Goal: Task Accomplishment & Management: Manage account settings

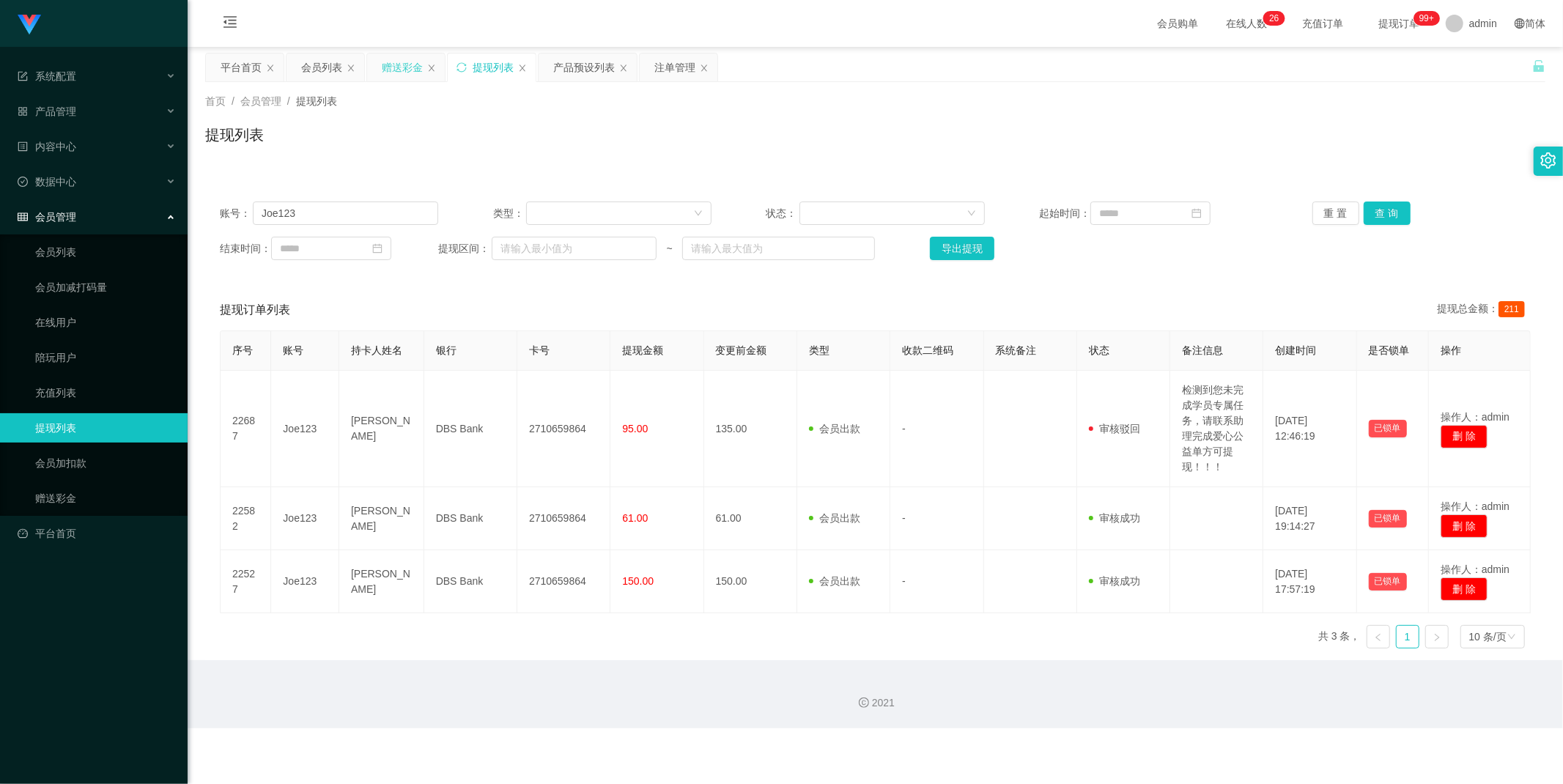
click at [399, 75] on div "赠送彩金" at bounding box center [402, 67] width 41 height 28
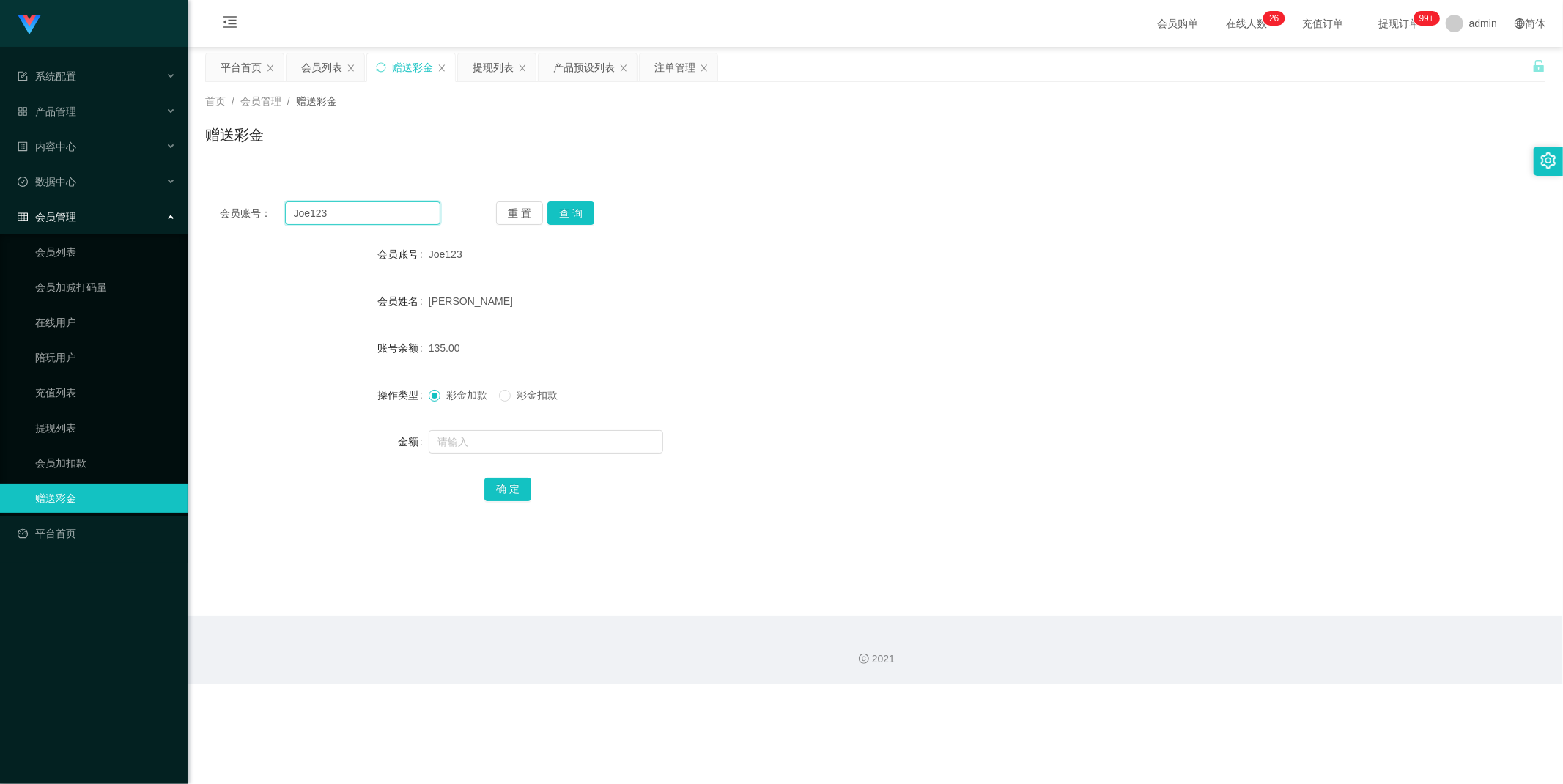
click at [363, 209] on input "Joe123" at bounding box center [363, 213] width 156 height 23
paste input "98893821"
type input "98893821"
click at [570, 214] on button "查 询" at bounding box center [570, 213] width 47 height 23
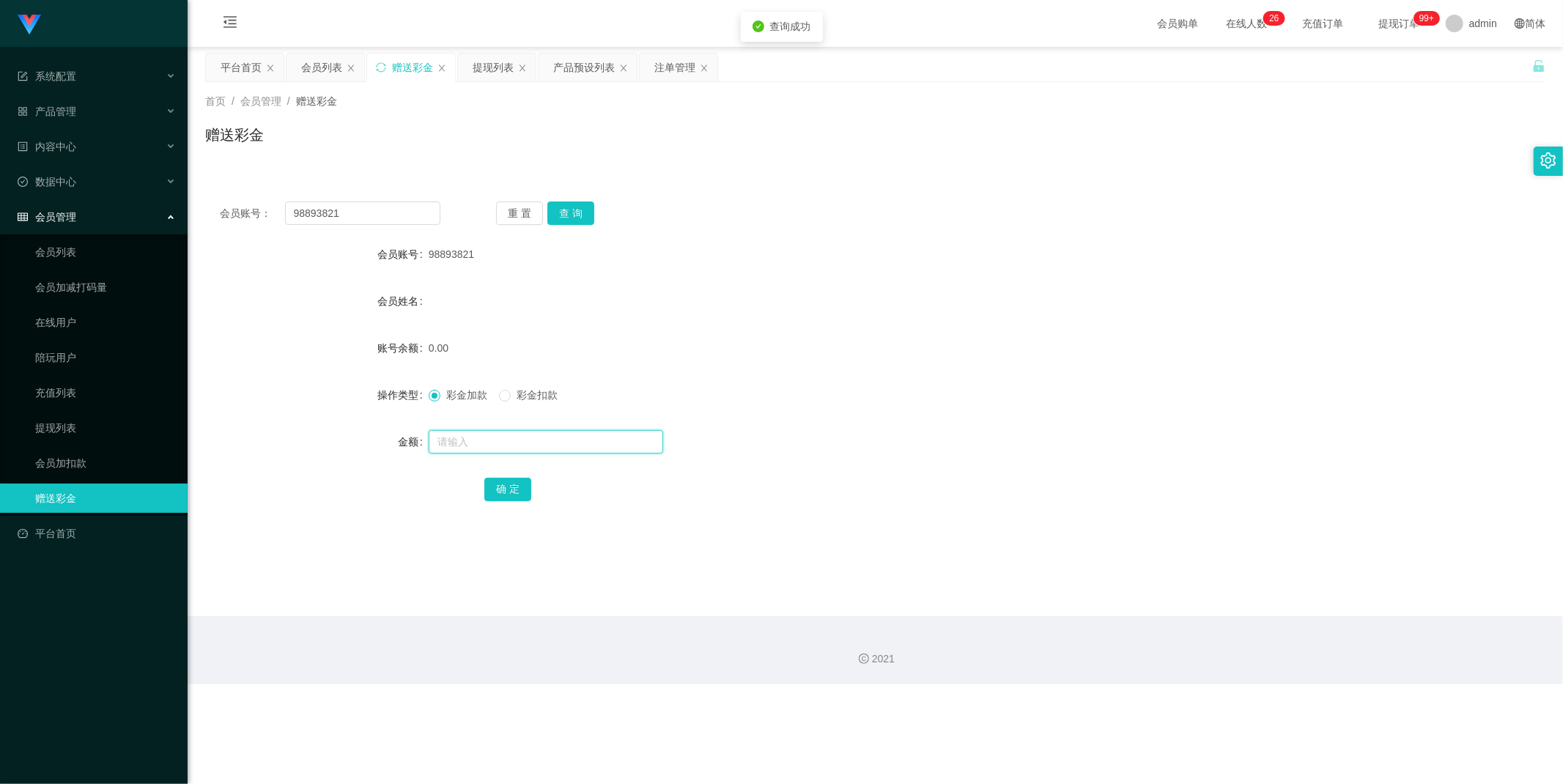
click at [502, 443] on input "text" at bounding box center [545, 441] width 234 height 23
type input "100"
click at [504, 485] on button "确 定" at bounding box center [507, 489] width 47 height 23
click at [590, 61] on div "产品预设列表" at bounding box center [584, 67] width 61 height 28
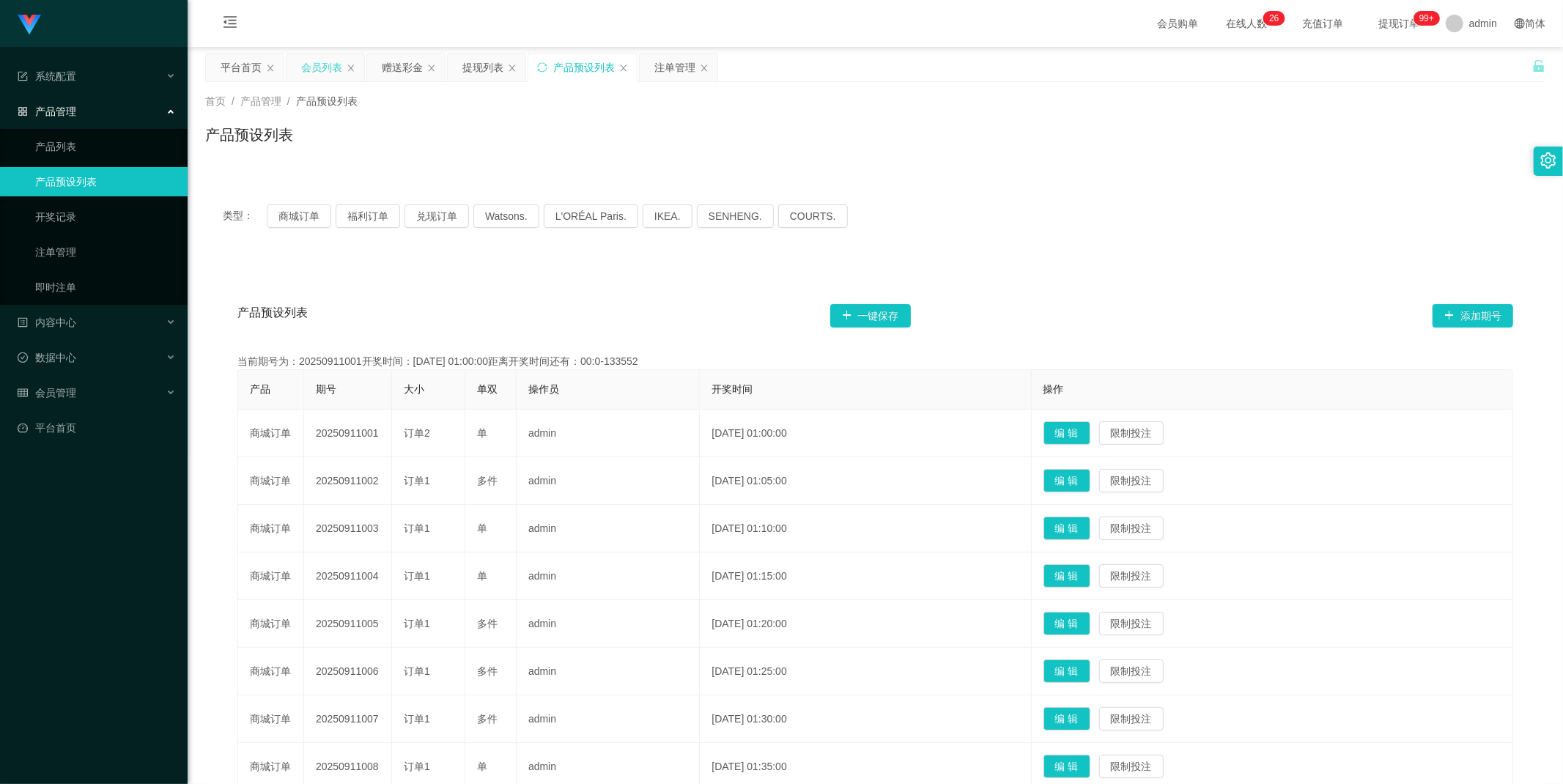
click at [330, 66] on div "会员列表" at bounding box center [322, 67] width 41 height 28
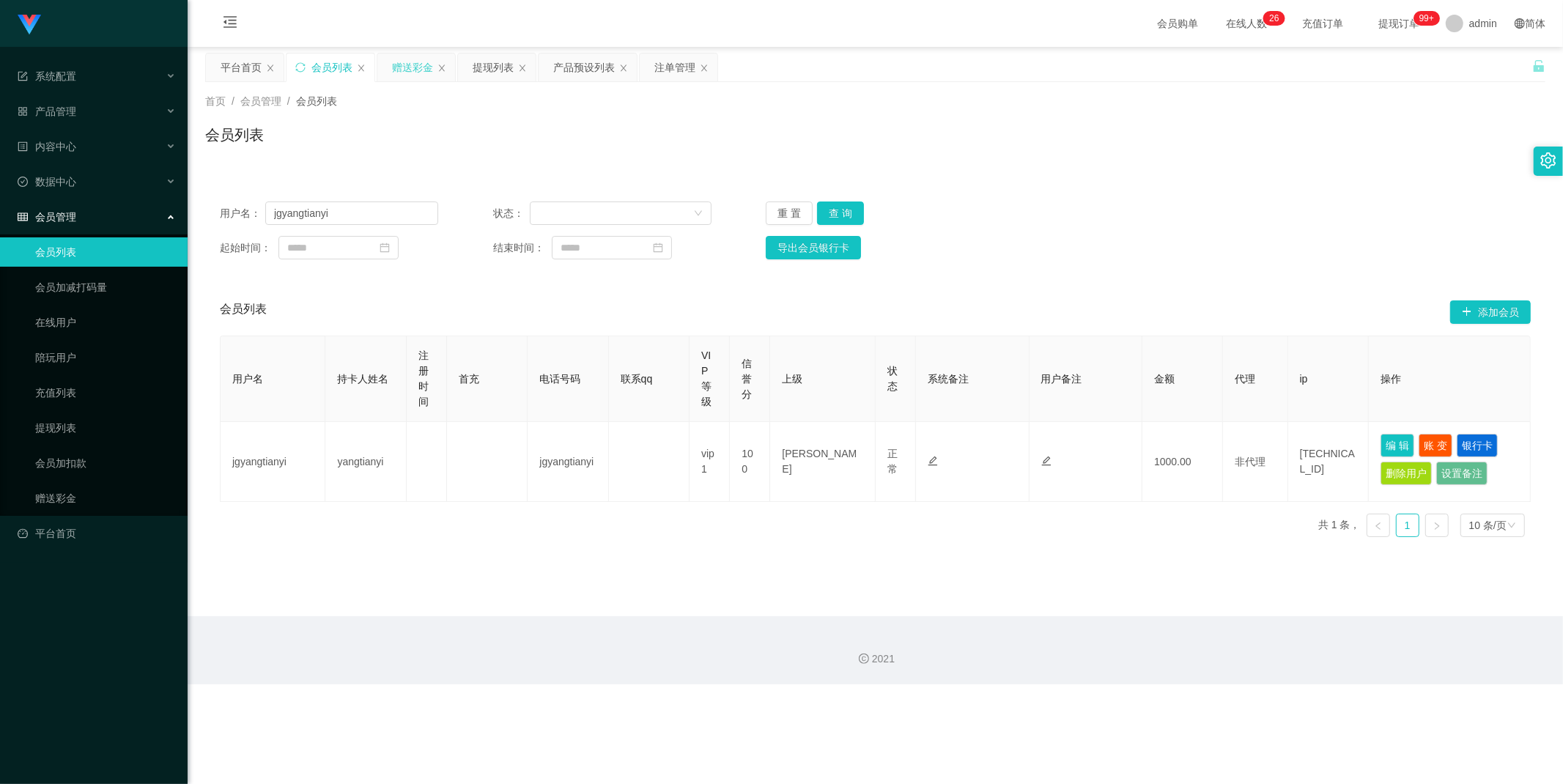
click at [401, 73] on div "赠送彩金" at bounding box center [412, 67] width 41 height 28
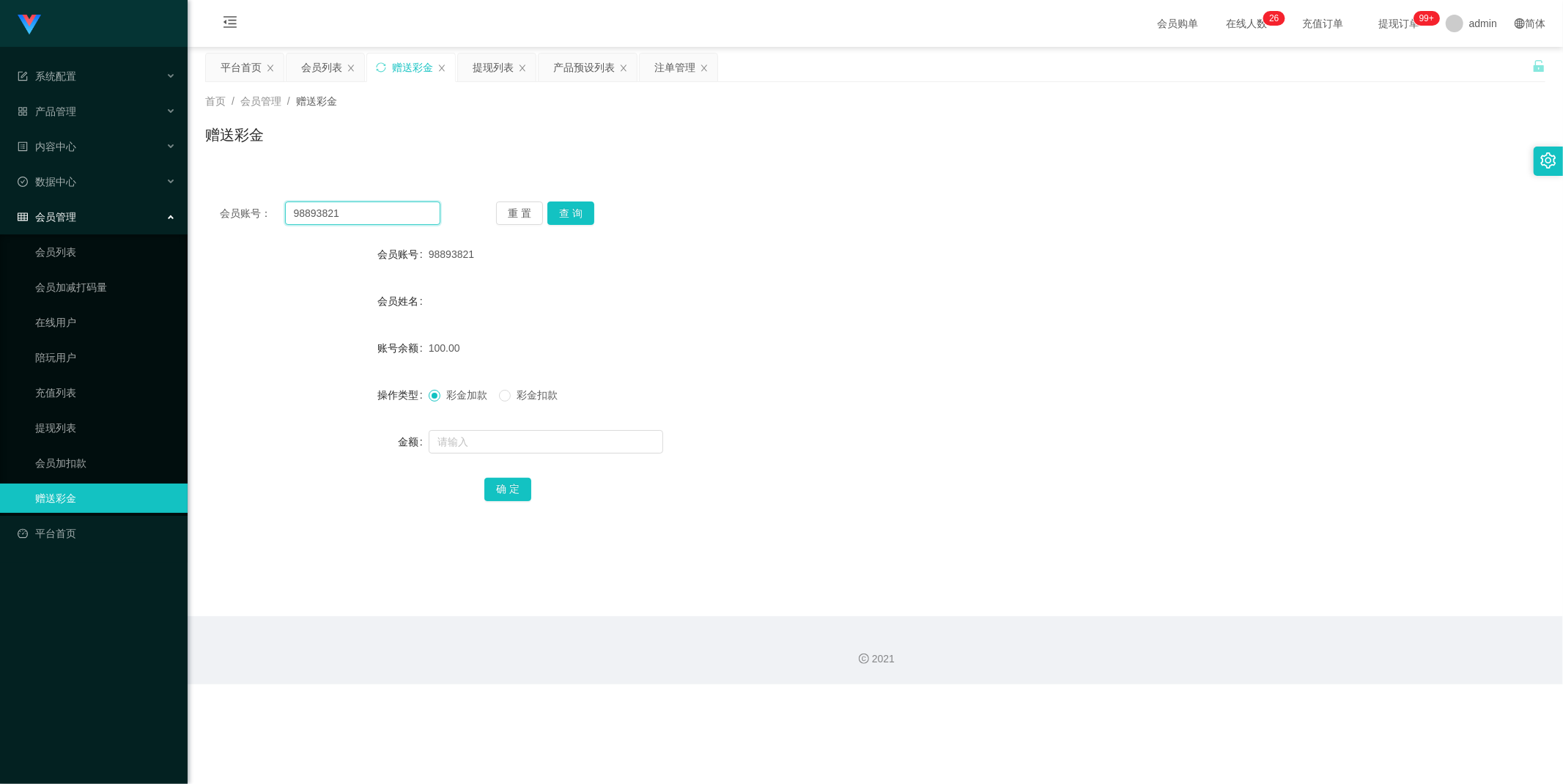
click at [354, 211] on input "98893821" at bounding box center [363, 213] width 156 height 23
click at [577, 209] on button "查 询" at bounding box center [570, 213] width 47 height 23
click at [795, 303] on div "会员姓名" at bounding box center [875, 301] width 1340 height 29
click at [373, 214] on input "98893821" at bounding box center [363, 213] width 156 height 23
click at [369, 214] on input "98893821" at bounding box center [363, 213] width 156 height 23
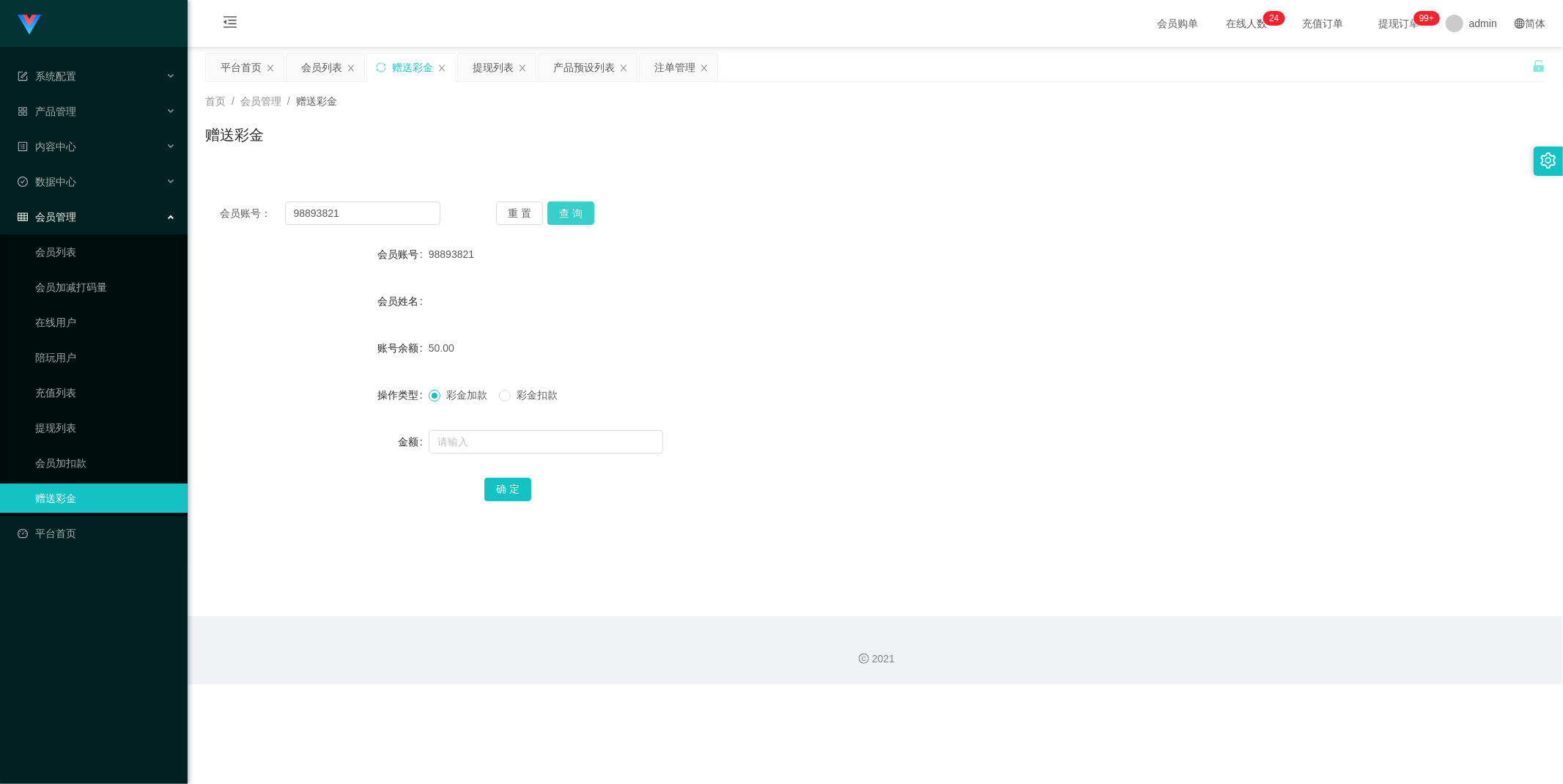
click at [573, 208] on button "查 询" at bounding box center [570, 213] width 47 height 23
click at [662, 68] on div "注单管理" at bounding box center [675, 67] width 41 height 28
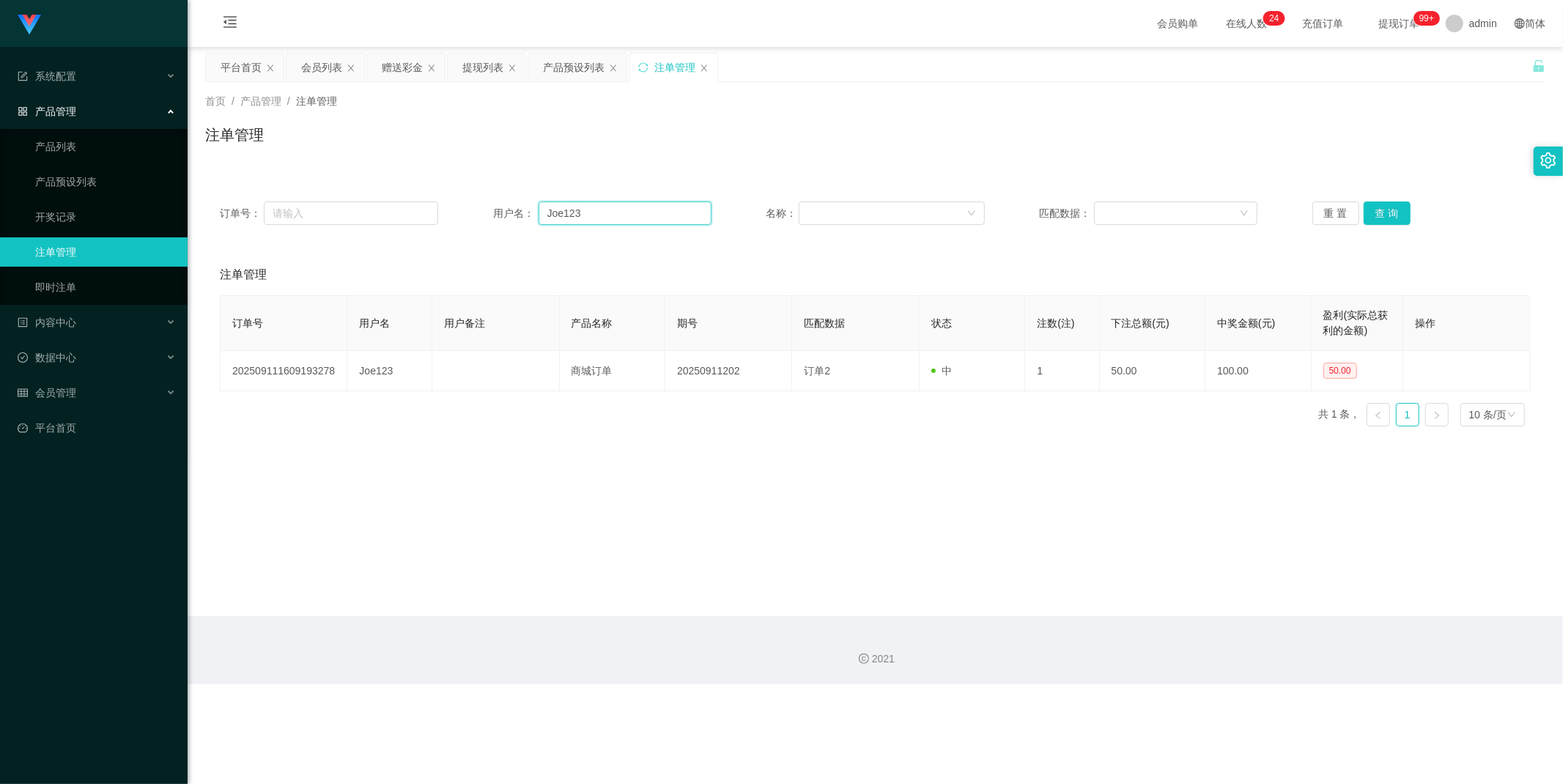
click at [619, 216] on input "Joe123" at bounding box center [624, 213] width 173 height 23
paste input "98893821"
type input "98893821"
click at [1386, 213] on button "查 询" at bounding box center [1386, 213] width 47 height 23
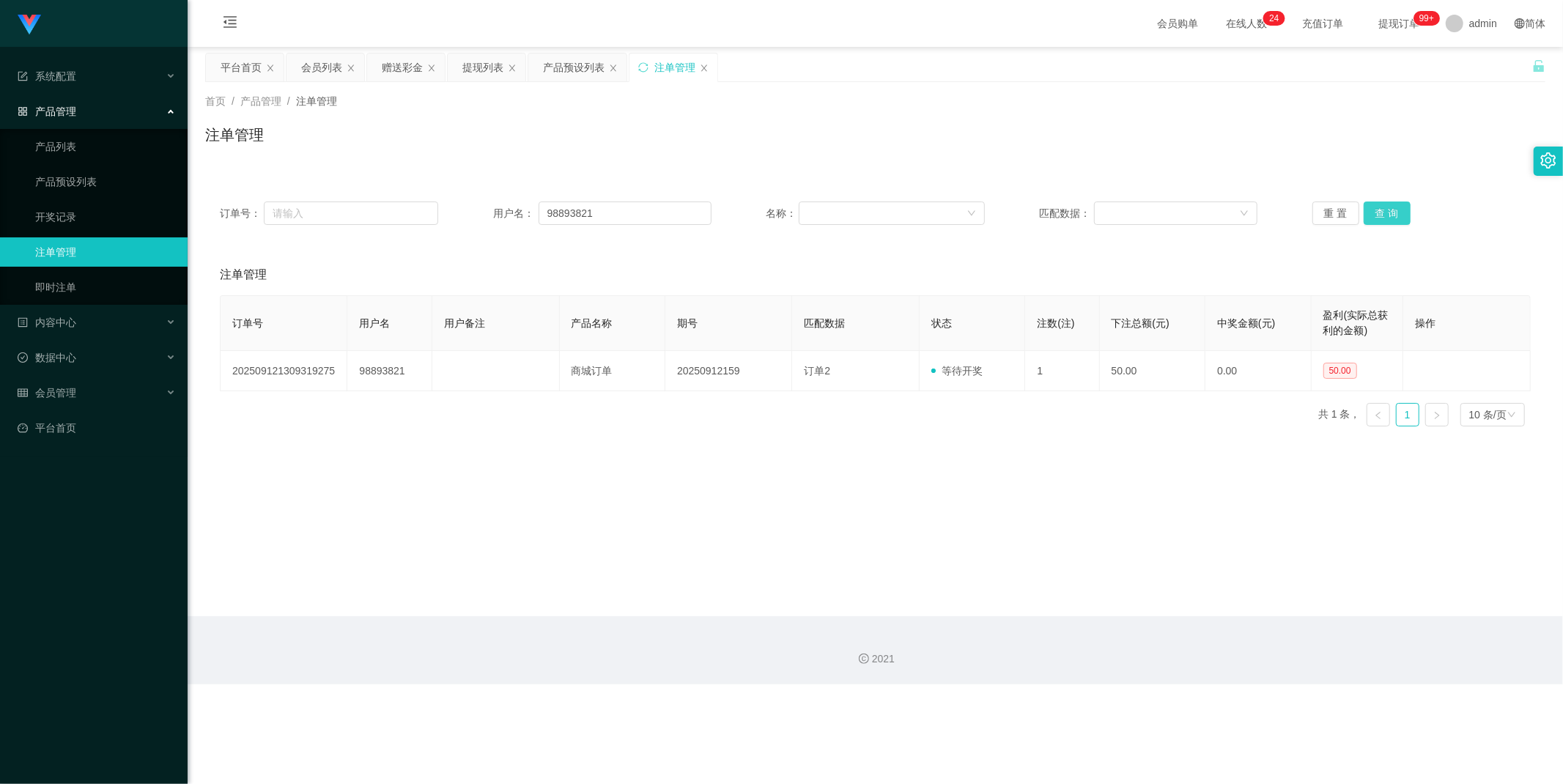
click at [1389, 216] on button "查 询" at bounding box center [1386, 213] width 47 height 23
click at [1393, 216] on button "查 询" at bounding box center [1386, 213] width 47 height 23
click at [628, 216] on input "98893821" at bounding box center [624, 213] width 173 height 23
click at [393, 69] on div "赠送彩金" at bounding box center [402, 67] width 41 height 28
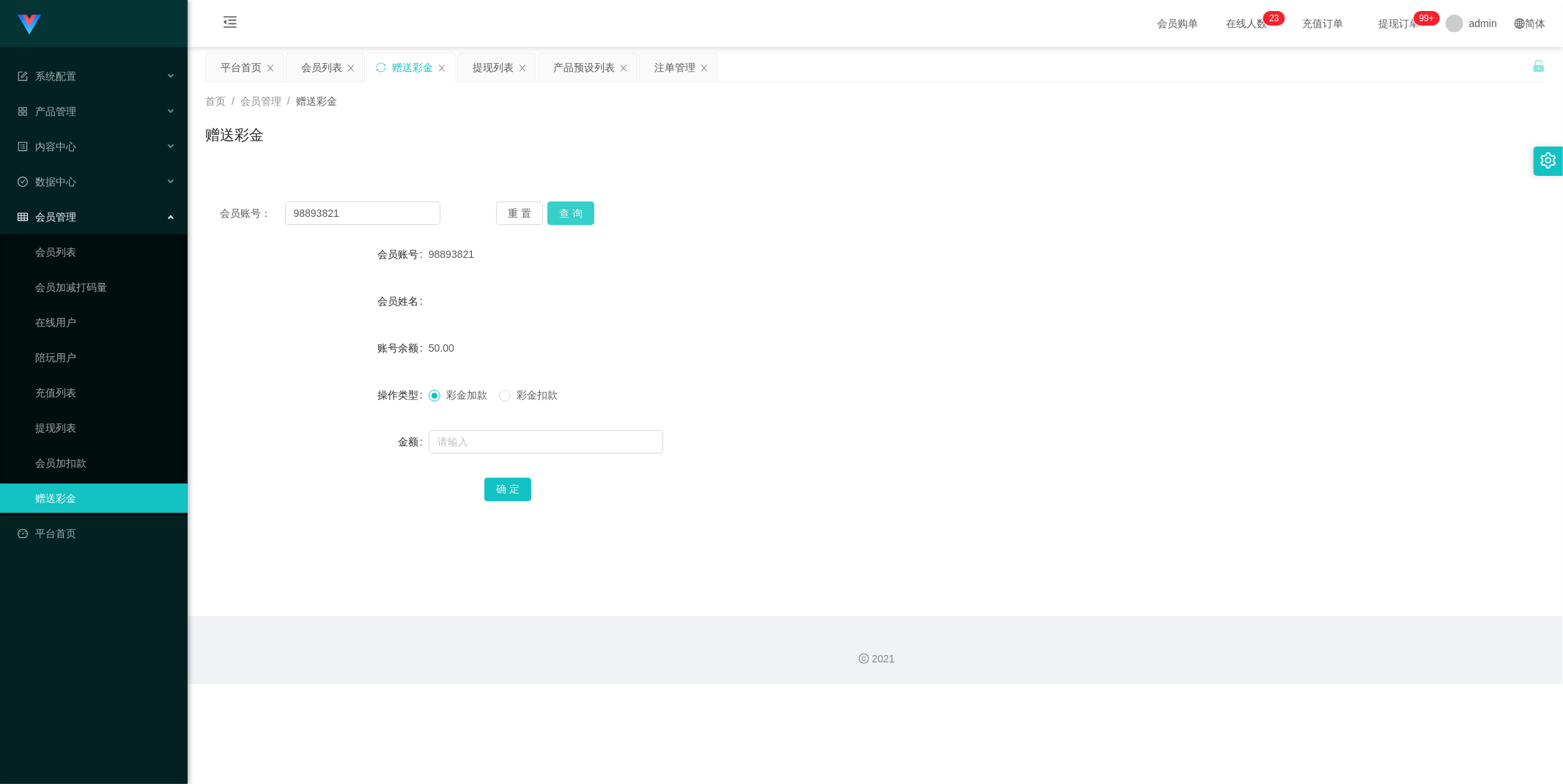
click at [569, 217] on button "查 询" at bounding box center [570, 213] width 47 height 23
click at [576, 203] on button "查 询" at bounding box center [570, 213] width 47 height 23
click at [569, 220] on button "查 询" at bounding box center [570, 213] width 47 height 23
click at [683, 67] on div "注单管理" at bounding box center [675, 67] width 41 height 28
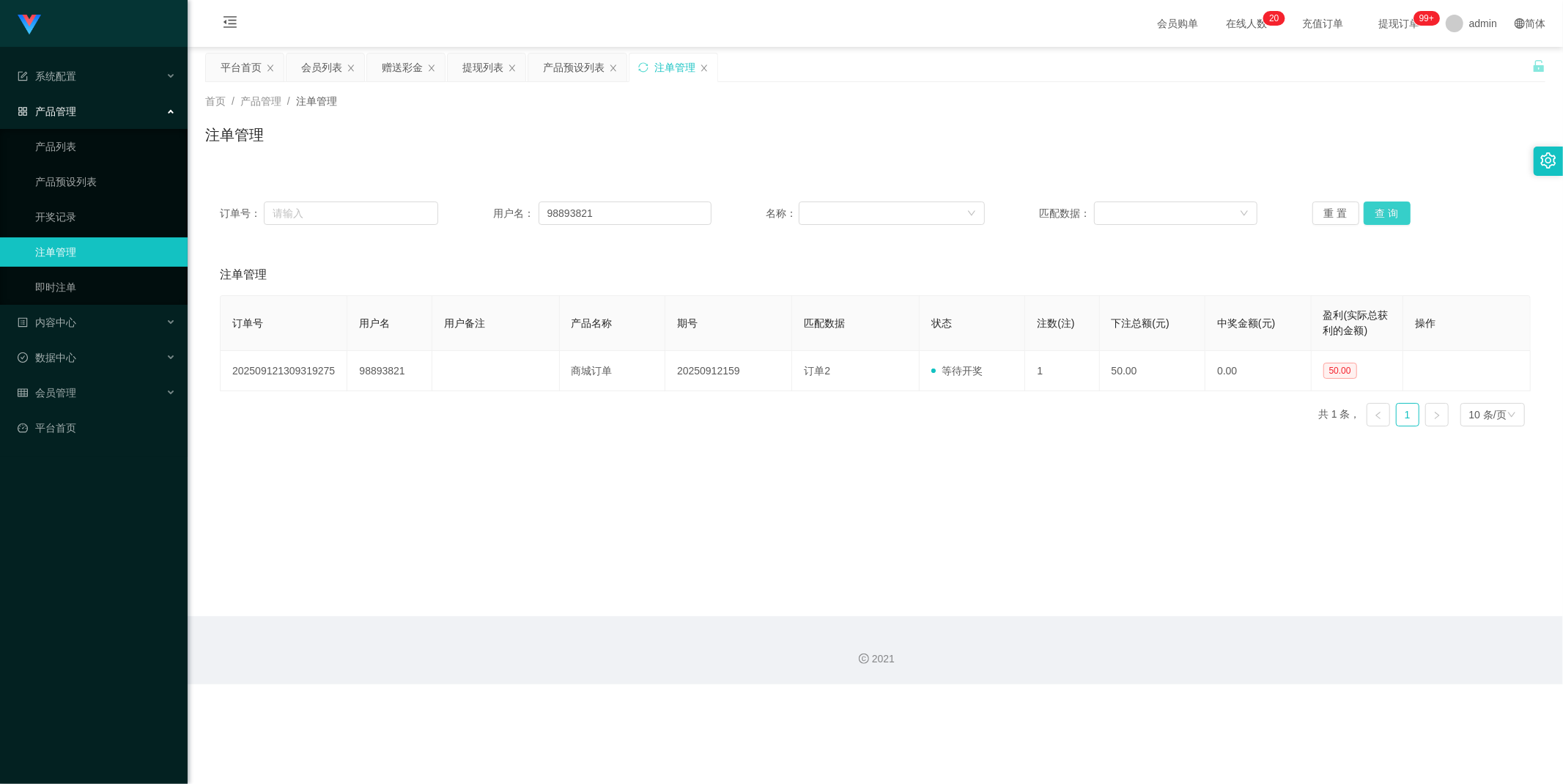
click at [1385, 216] on button "查 询" at bounding box center [1386, 213] width 47 height 23
click at [405, 75] on div "赠送彩金" at bounding box center [402, 67] width 41 height 28
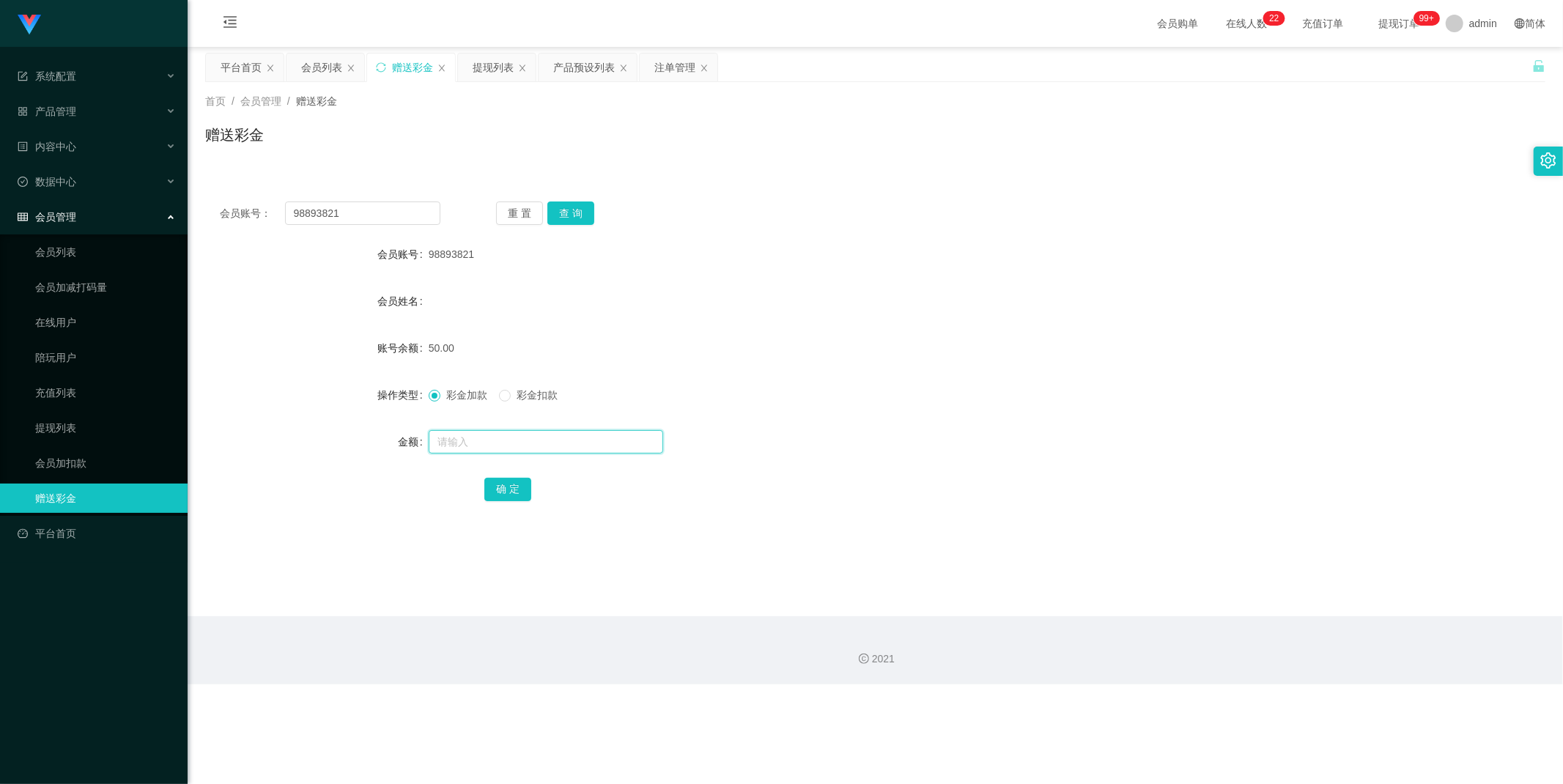
click at [480, 439] on input "text" at bounding box center [545, 441] width 234 height 23
type input "100"
click at [514, 492] on button "确 定" at bounding box center [507, 489] width 47 height 23
click at [966, 224] on div "会员账号： 98893821 重 置 查 询" at bounding box center [875, 213] width 1340 height 23
click at [370, 213] on input "98893821" at bounding box center [363, 213] width 156 height 23
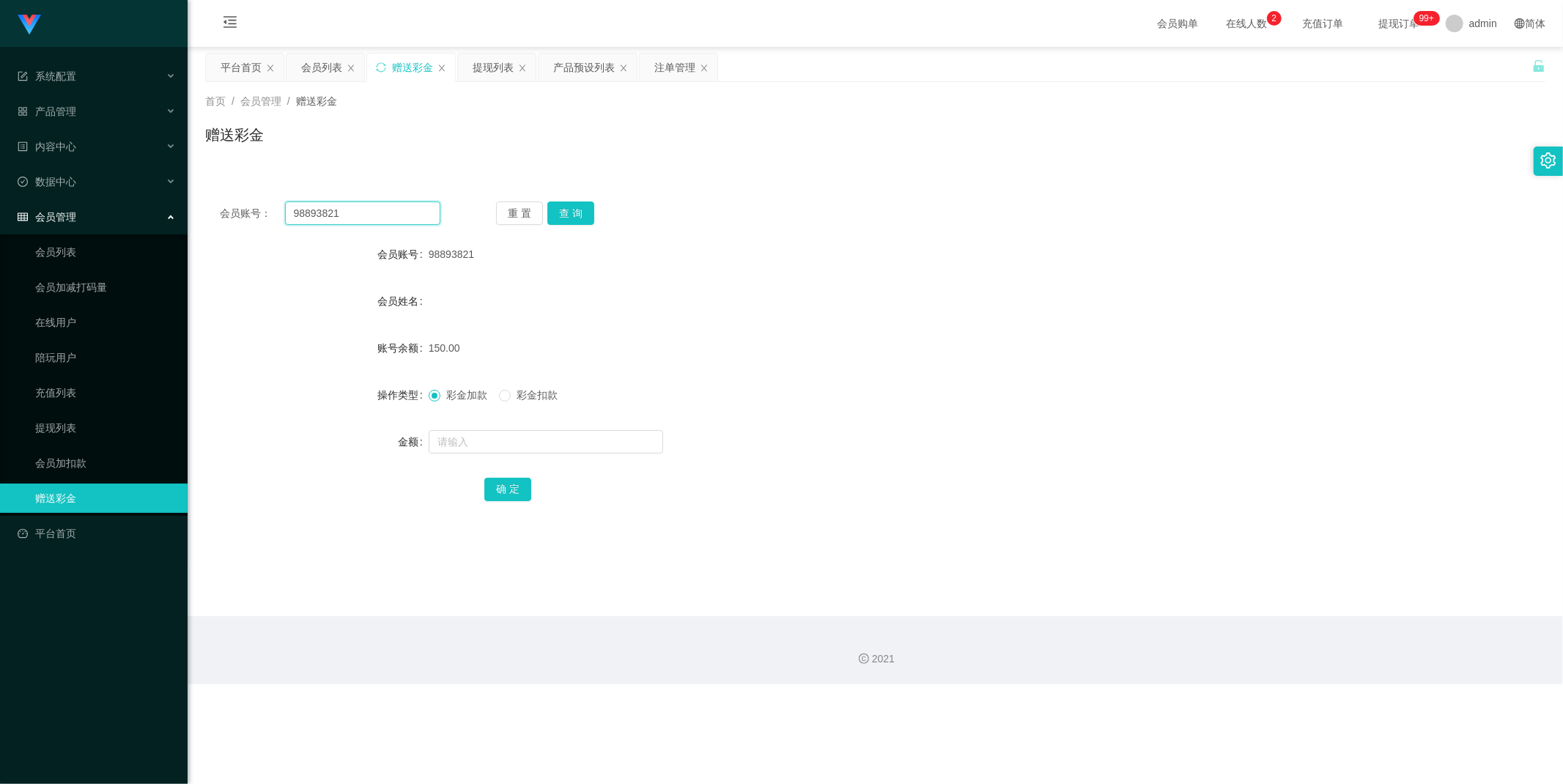
click at [370, 213] on input "98893821" at bounding box center [363, 213] width 156 height 23
click at [564, 214] on button "查 询" at bounding box center [570, 213] width 47 height 23
click at [565, 214] on button "查 询" at bounding box center [570, 213] width 47 height 23
click at [377, 209] on input "98893821" at bounding box center [363, 213] width 156 height 23
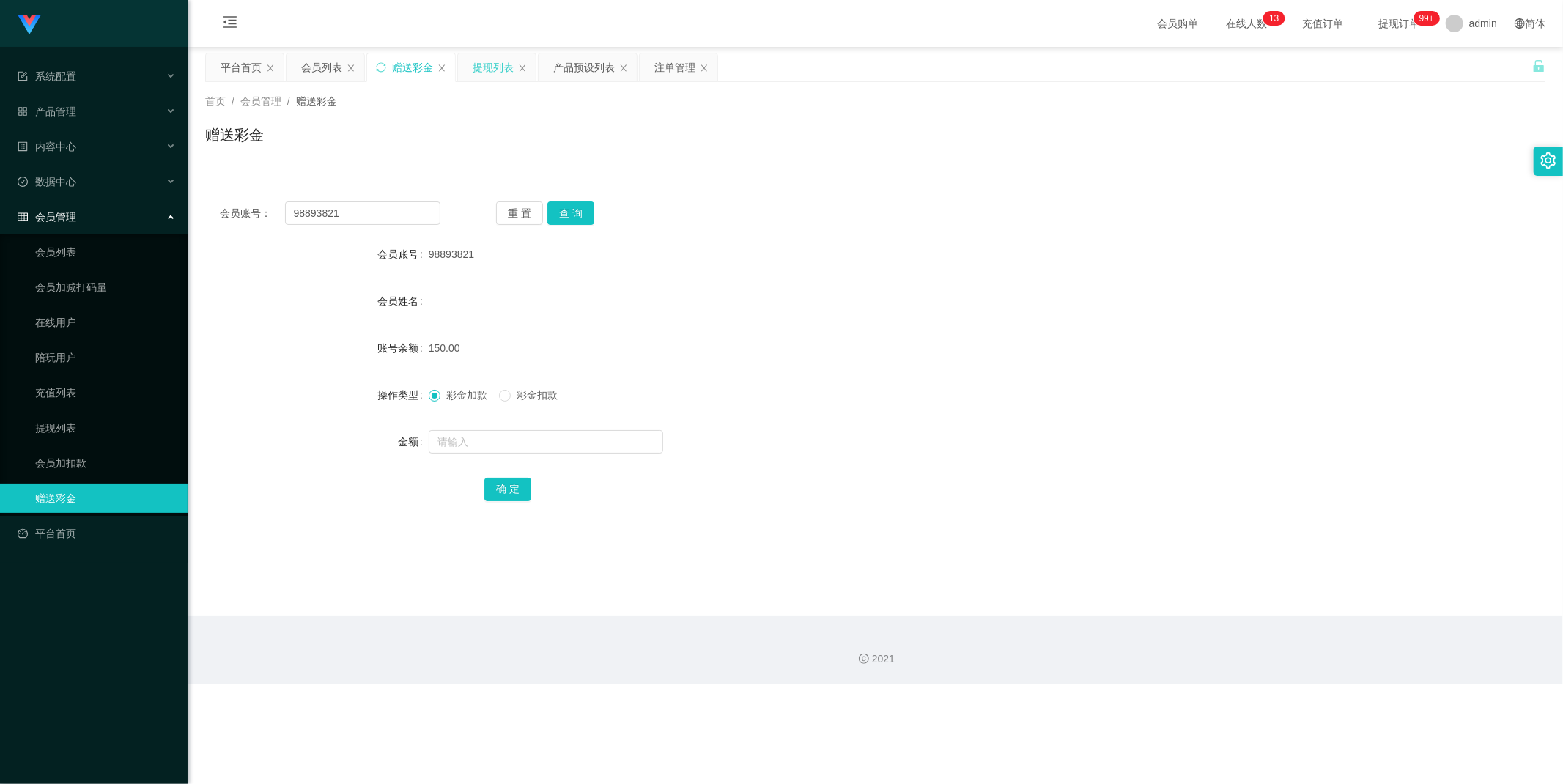
drag, startPoint x: 490, startPoint y: 66, endPoint x: 492, endPoint y: 78, distance: 12.2
click at [490, 66] on div "提现列表" at bounding box center [493, 67] width 41 height 28
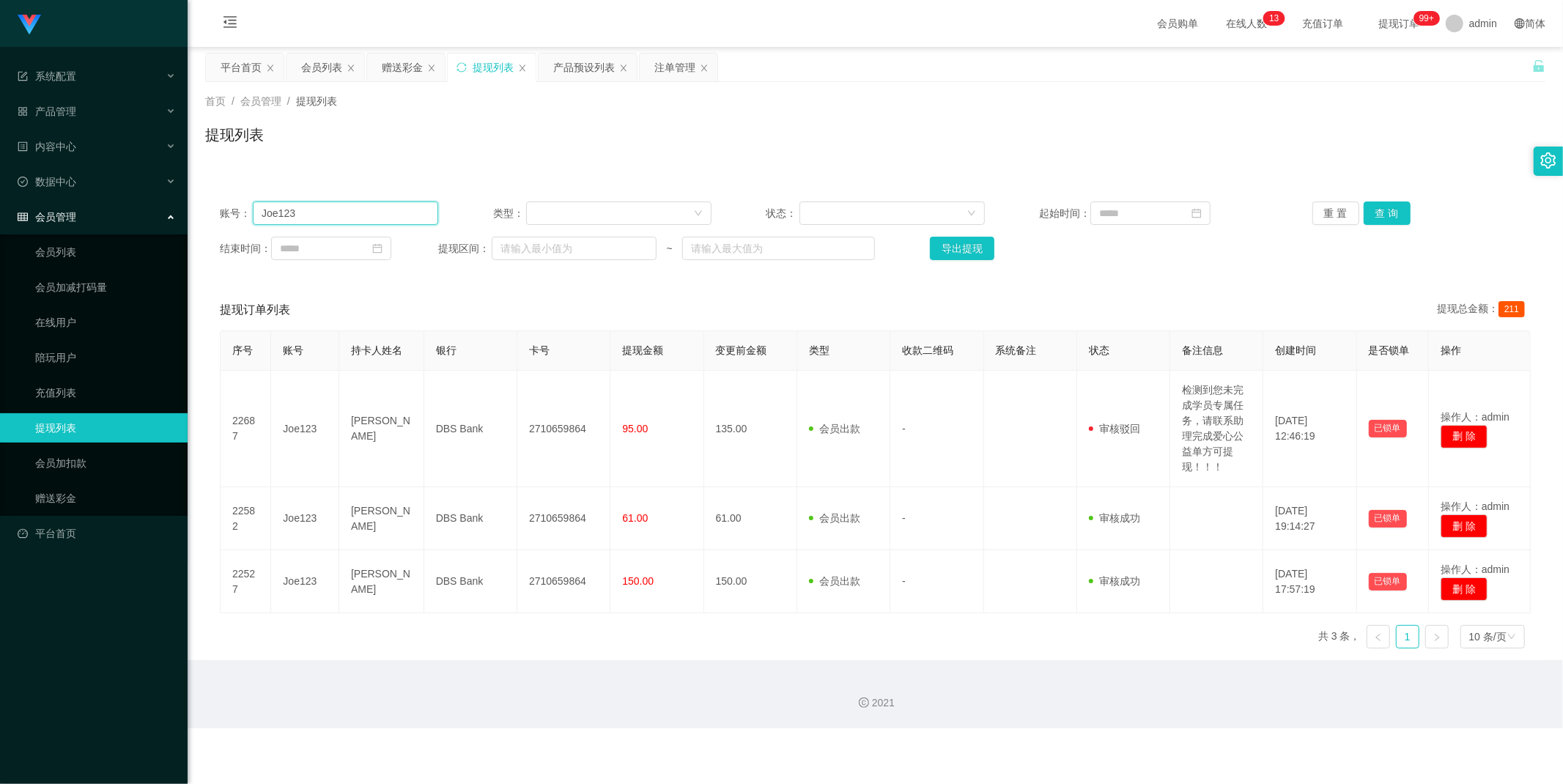
click at [356, 216] on input "Joe123" at bounding box center [345, 213] width 186 height 23
paste input "98893821"
type input "98893821"
drag, startPoint x: 1383, startPoint y: 213, endPoint x: 1377, endPoint y: 220, distance: 9.2
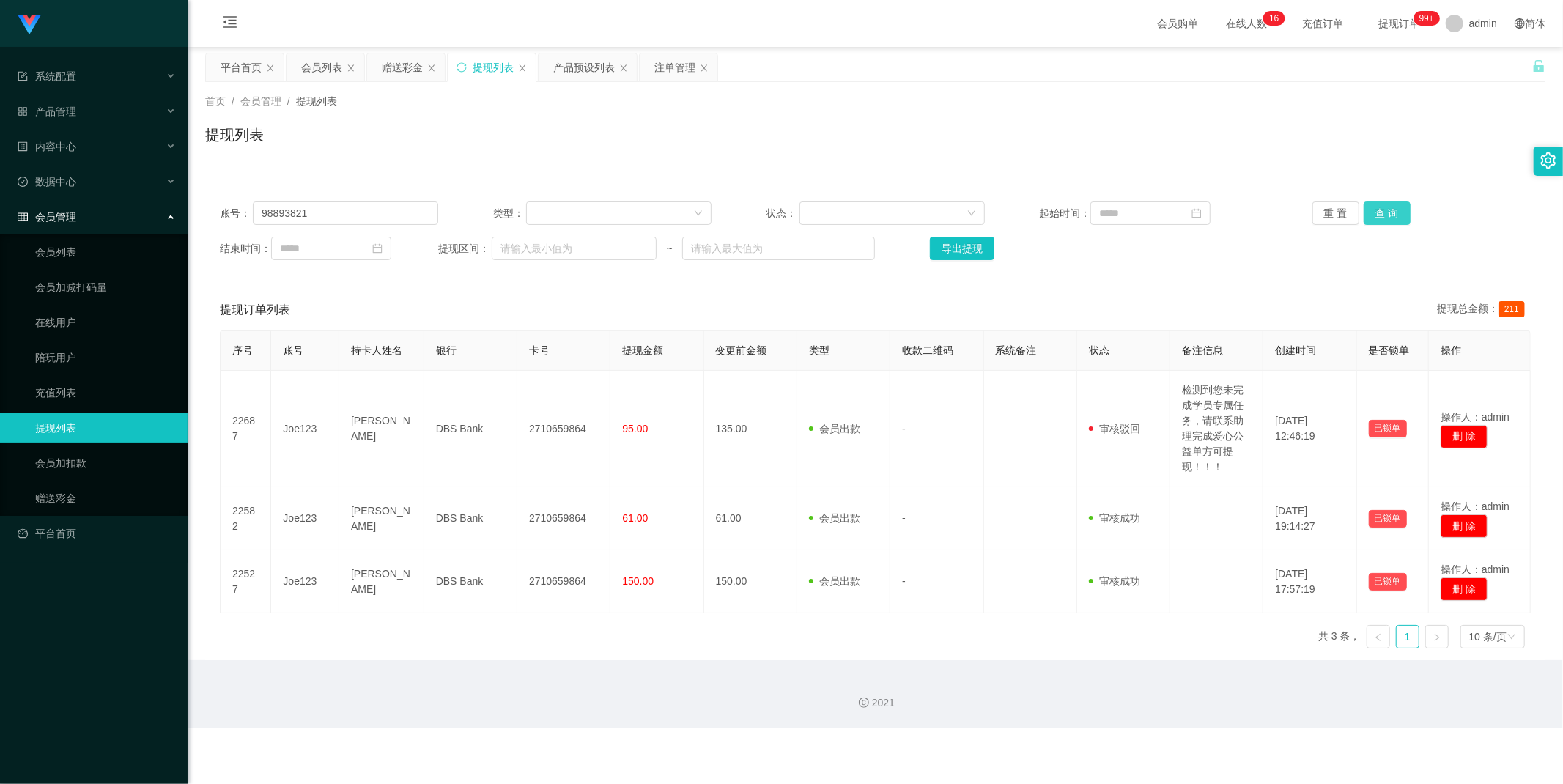
click at [1383, 213] on button "查 询" at bounding box center [1386, 213] width 47 height 23
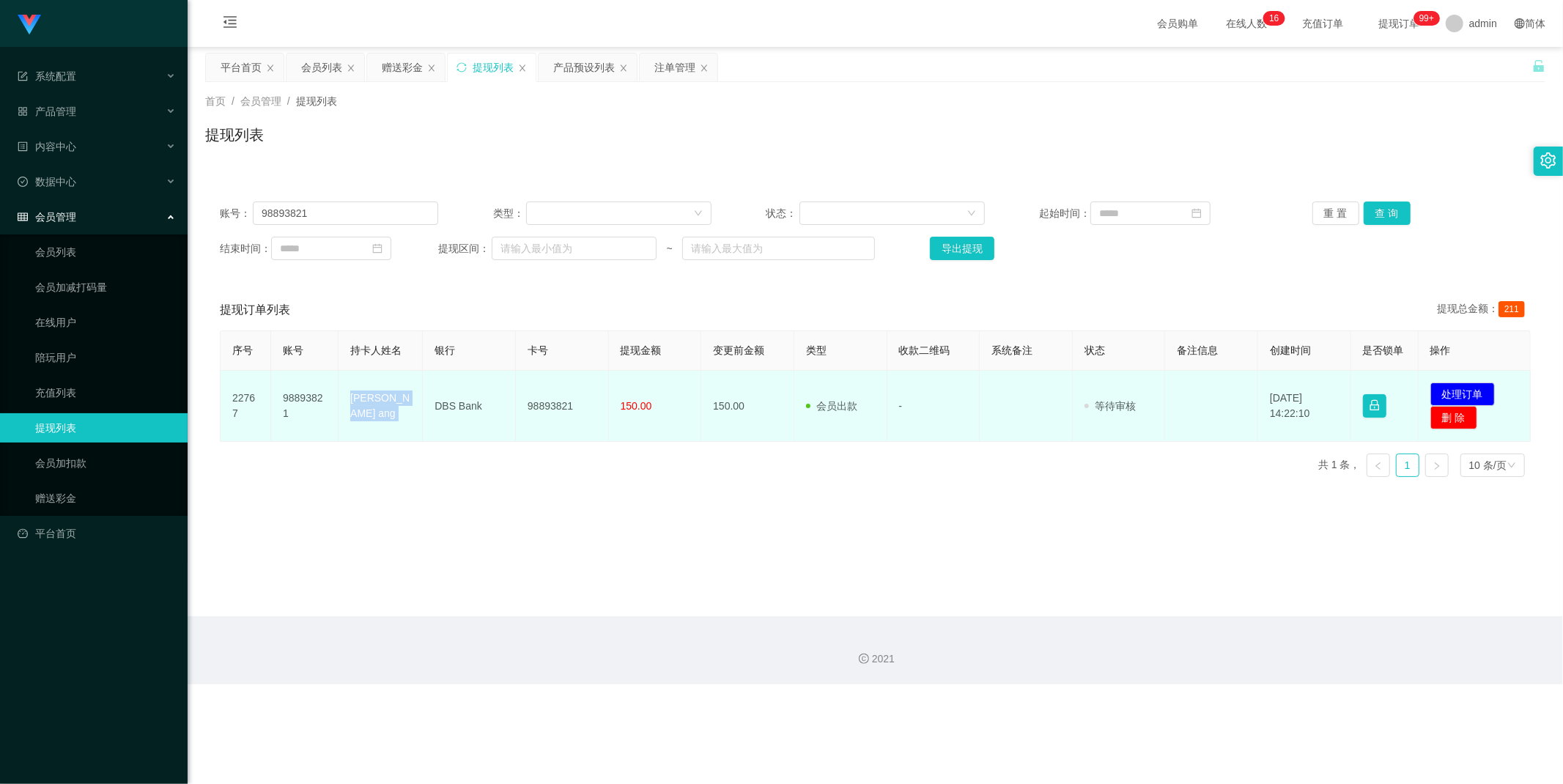
drag, startPoint x: 349, startPoint y: 405, endPoint x: 431, endPoint y: 411, distance: 82.2
click at [431, 411] on tr "22767 98893821 [PERSON_NAME] ang DBS Bank 98893821 150.00 150.00 会员出款 人工取款 - 审核…" at bounding box center [875, 406] width 1310 height 71
copy td "[PERSON_NAME] ang"
click at [465, 408] on td "DBS Bank" at bounding box center [469, 406] width 93 height 71
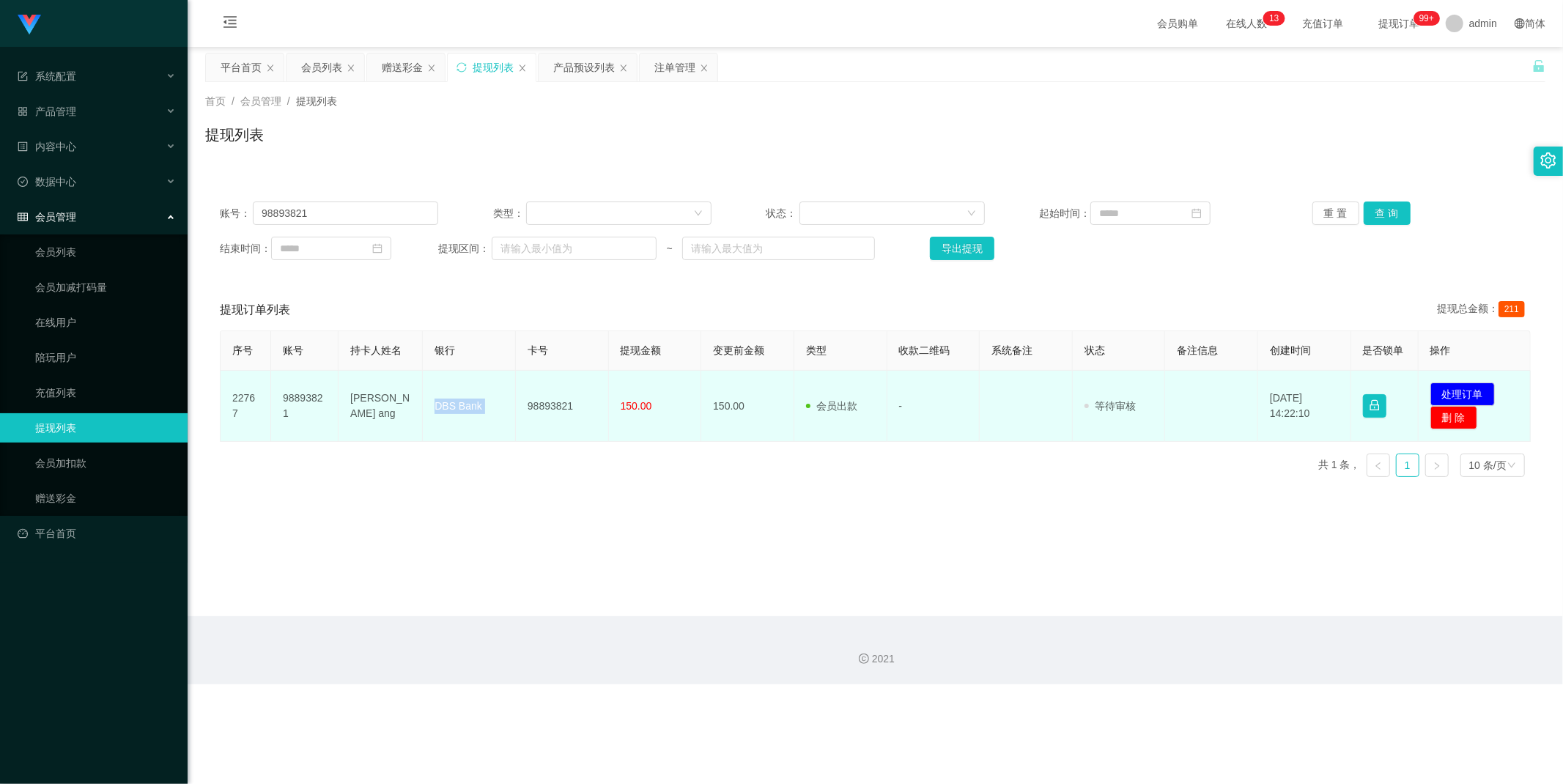
click at [465, 408] on td "DBS Bank" at bounding box center [469, 406] width 93 height 71
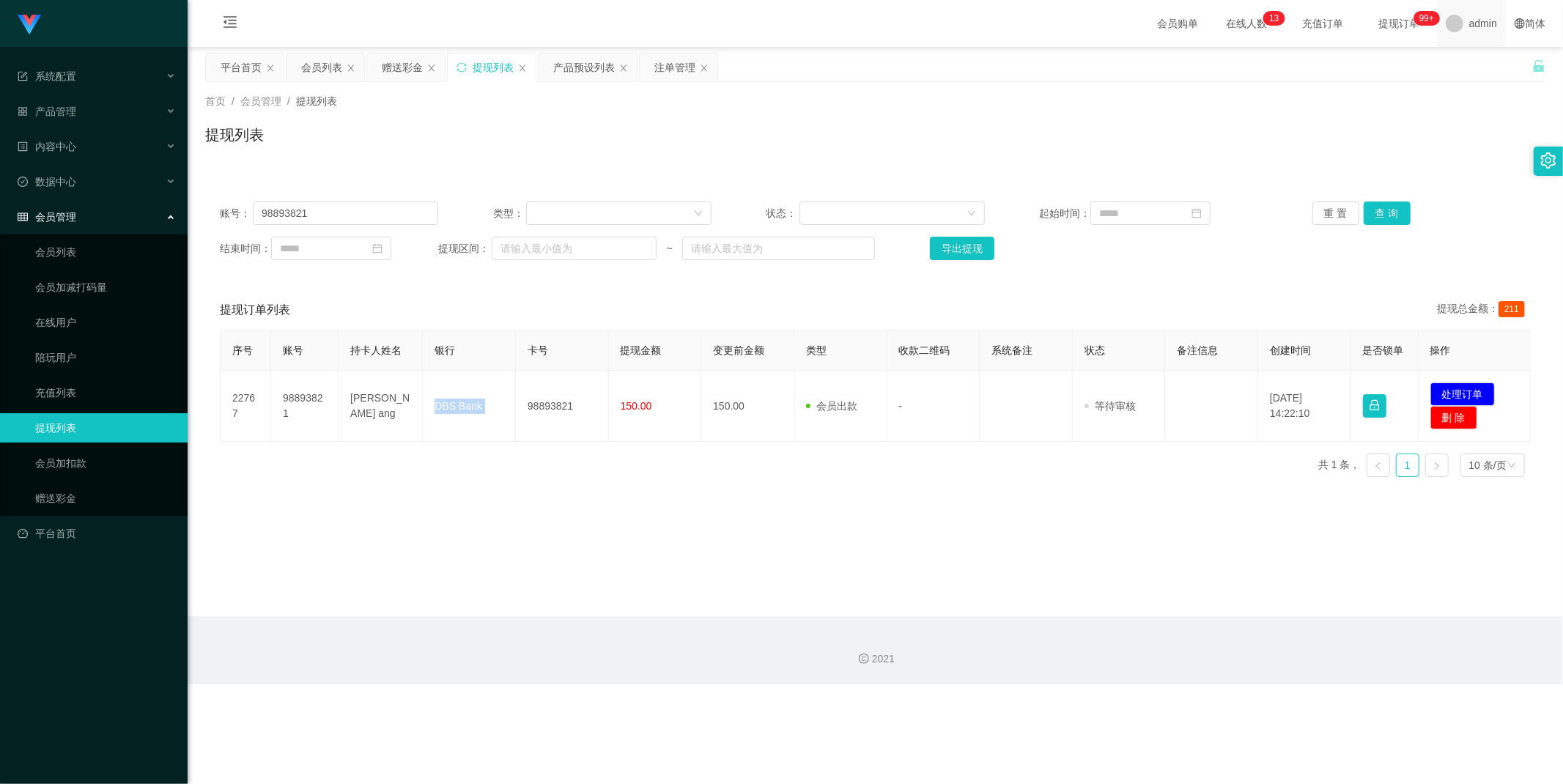
copy td "DBS Bank"
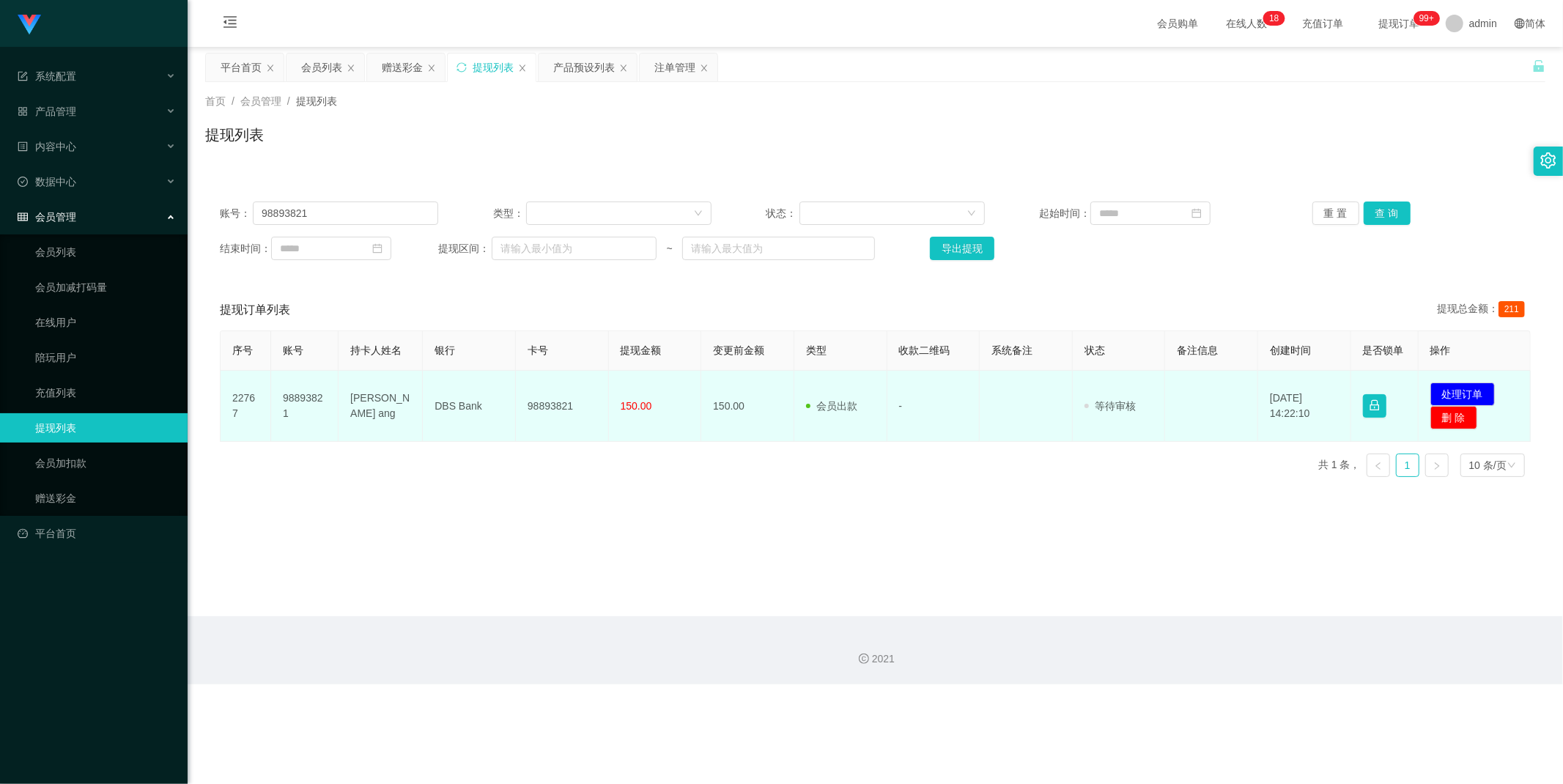
click at [547, 414] on td "98893821" at bounding box center [562, 406] width 93 height 71
click at [549, 405] on td "98893821" at bounding box center [562, 406] width 93 height 71
copy td "98893821"
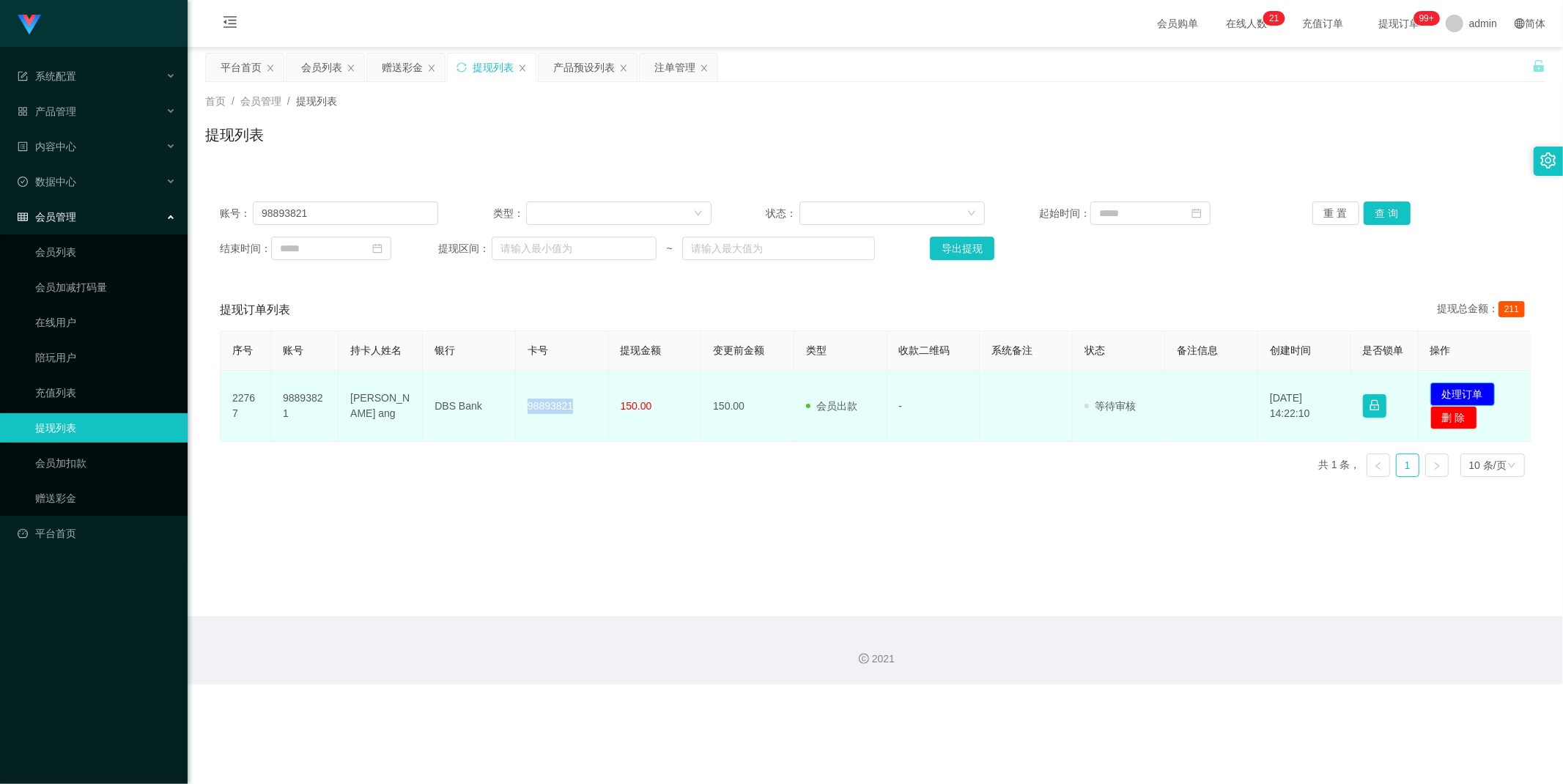
click at [1447, 384] on button "处理订单" at bounding box center [1462, 393] width 64 height 23
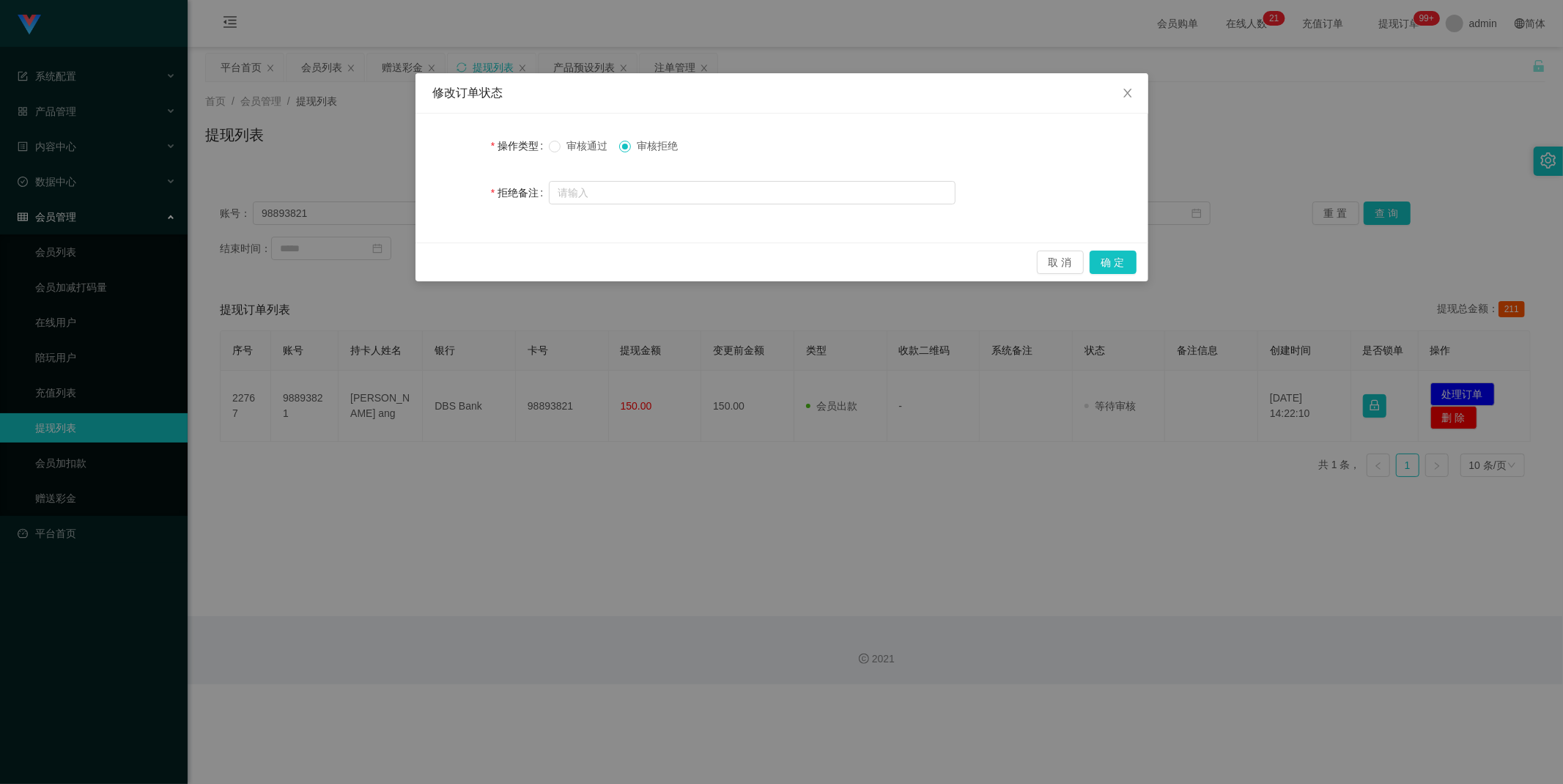
click at [583, 140] on span "审核通过" at bounding box center [587, 146] width 53 height 12
click at [1130, 256] on button "确 定" at bounding box center [1112, 262] width 47 height 23
